Goal: Contribute content

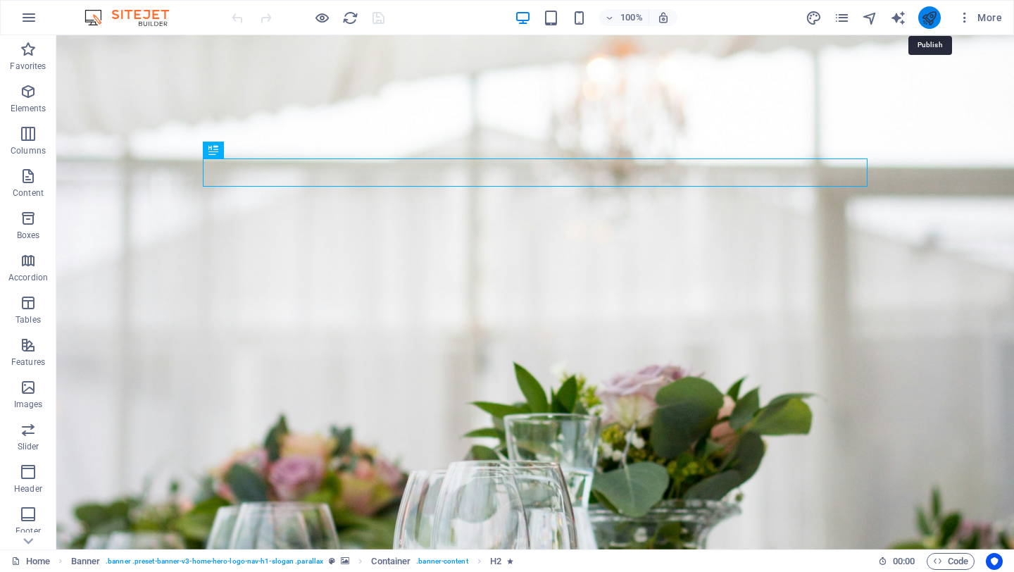
click at [935, 15] on icon "publish" at bounding box center [929, 18] width 16 height 16
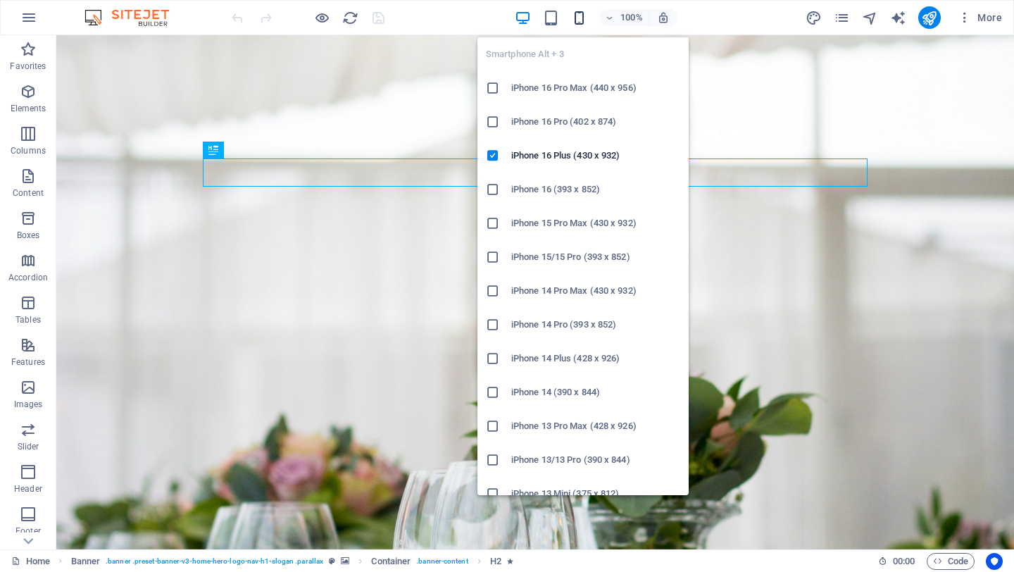
click at [583, 23] on icon "button" at bounding box center [579, 18] width 16 height 16
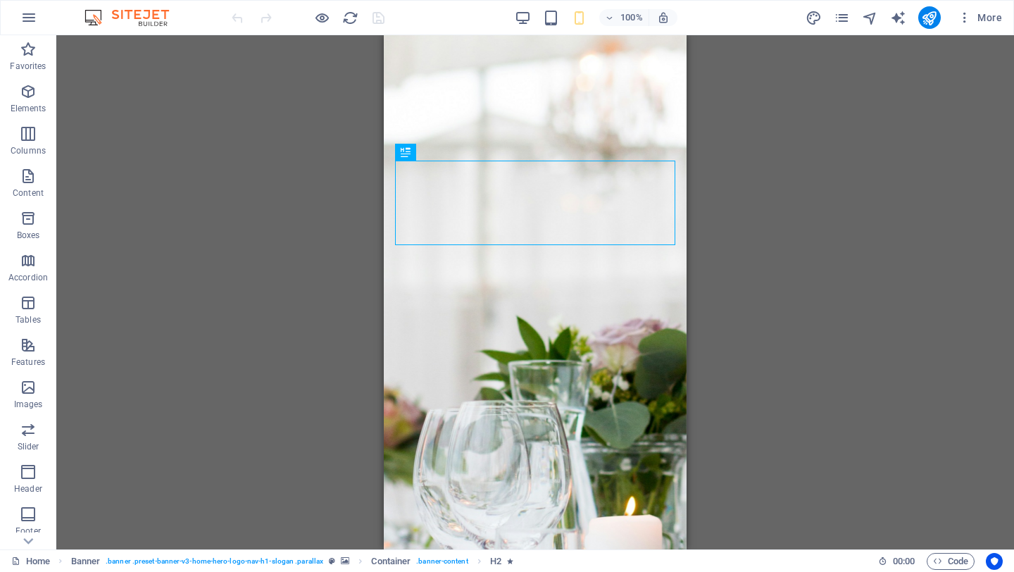
click at [774, 162] on div "Drag here to replace the existing content. Press “Ctrl” if you want to create a…" at bounding box center [535, 292] width 958 height 514
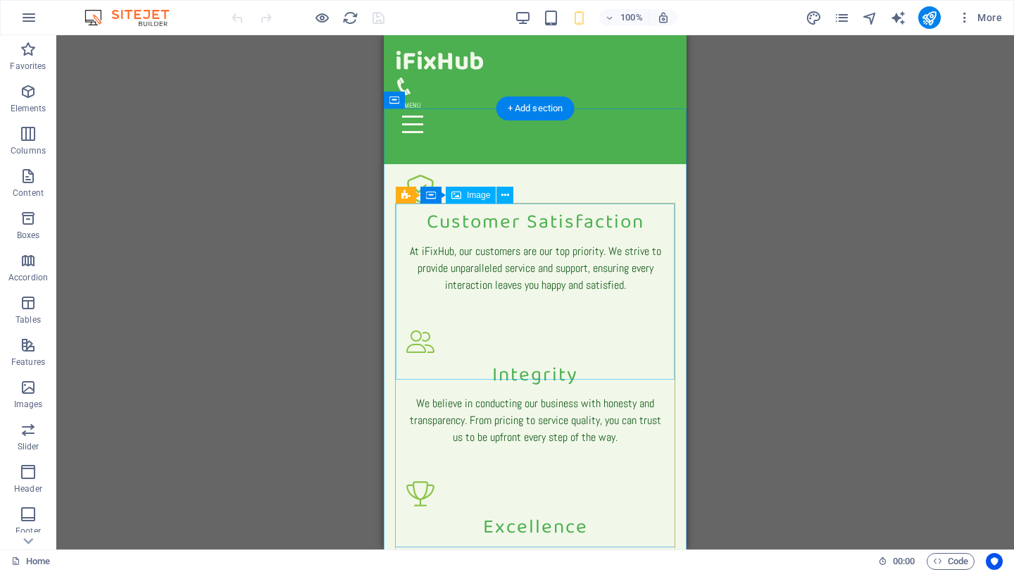
scroll to position [1385, 0]
